Goal: Task Accomplishment & Management: Complete application form

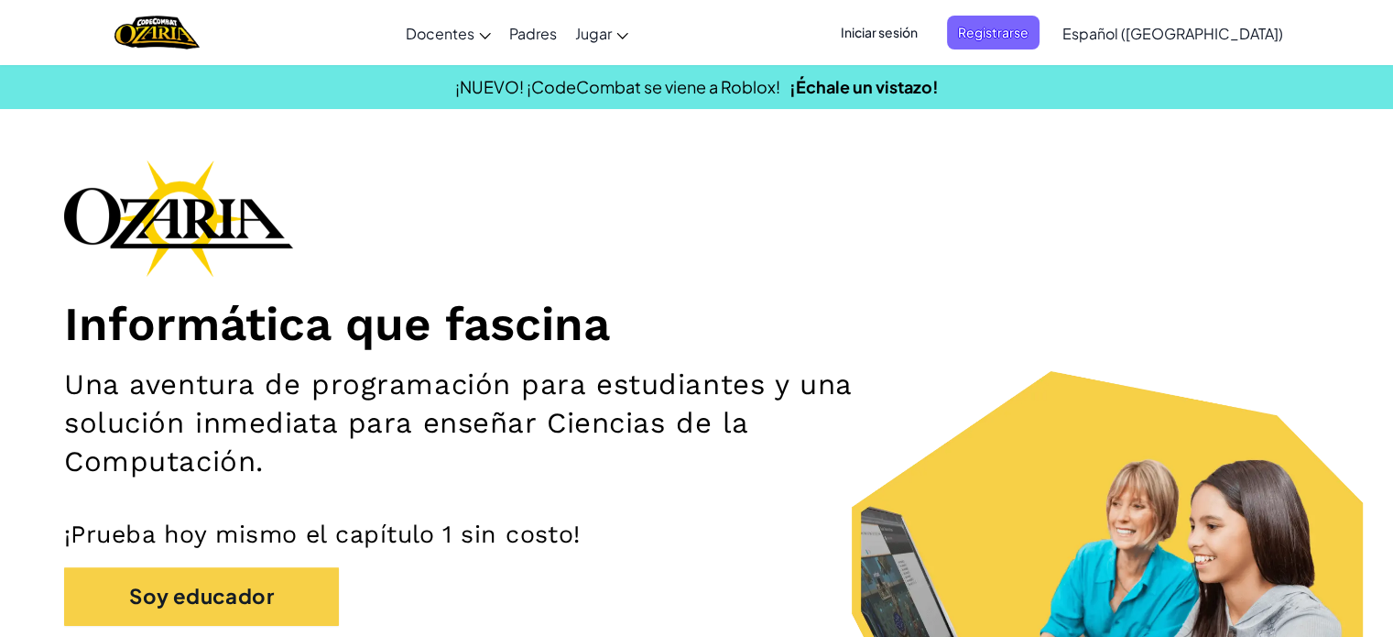
click at [881, 50] on div "Iniciar sesión Registrarse Español ([GEOGRAPHIC_DATA]) English ([GEOGRAPHIC_DAT…" at bounding box center [1057, 32] width 472 height 49
click at [898, 45] on span "Iniciar sesión" at bounding box center [879, 33] width 99 height 34
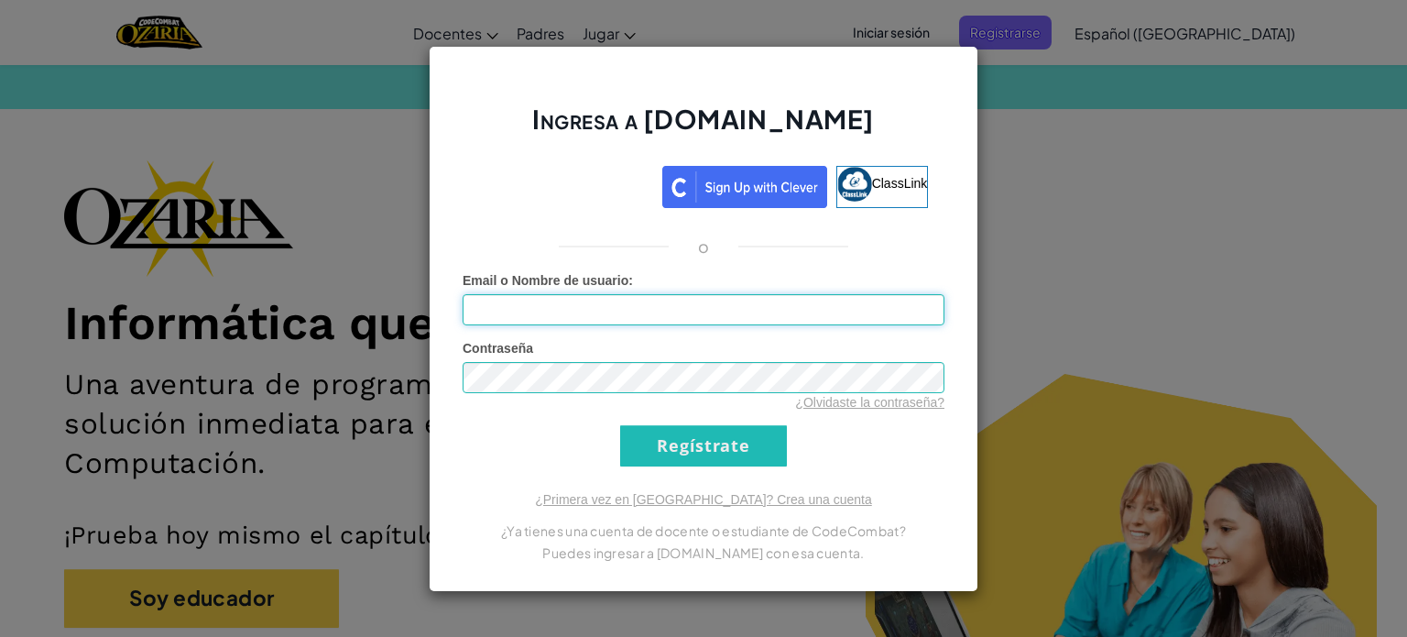
click at [699, 307] on input "Email o Nombre de usuario :" at bounding box center [704, 309] width 482 height 31
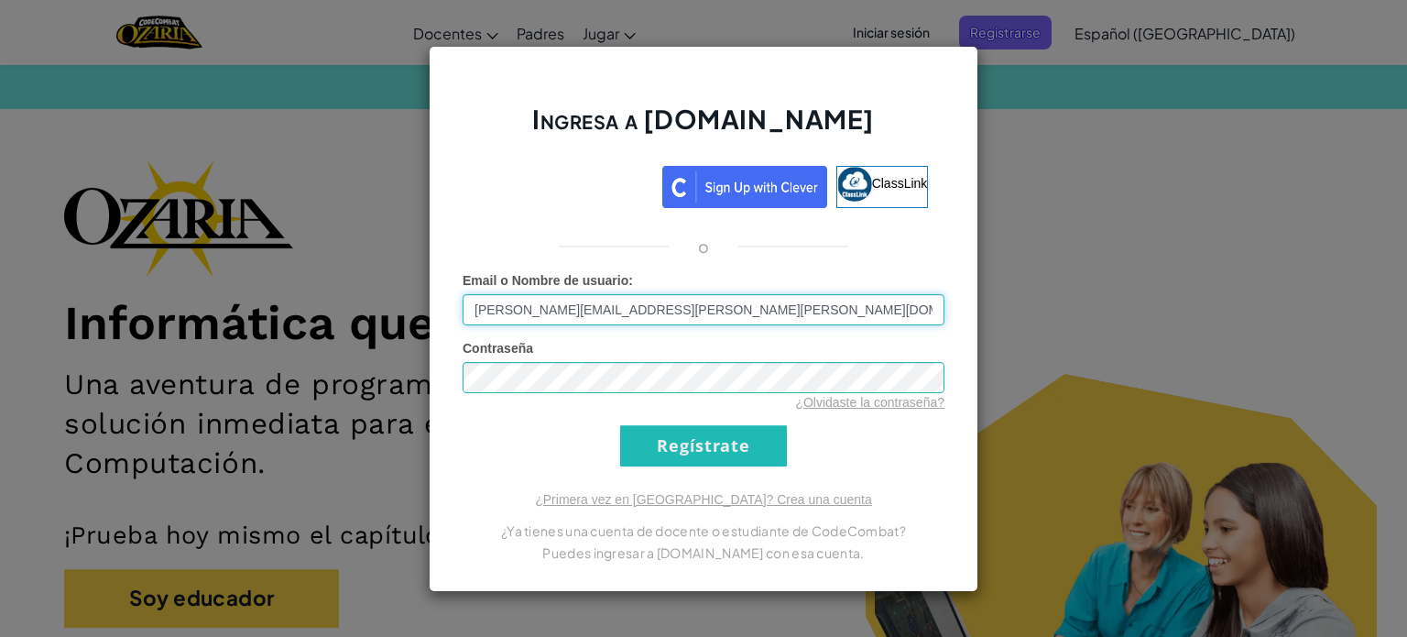
type input "[PERSON_NAME][EMAIL_ADDRESS][PERSON_NAME][PERSON_NAME][DOMAIN_NAME]"
click at [689, 437] on input "Regístrate" at bounding box center [703, 445] width 167 height 41
